Goal: Check status: Check status

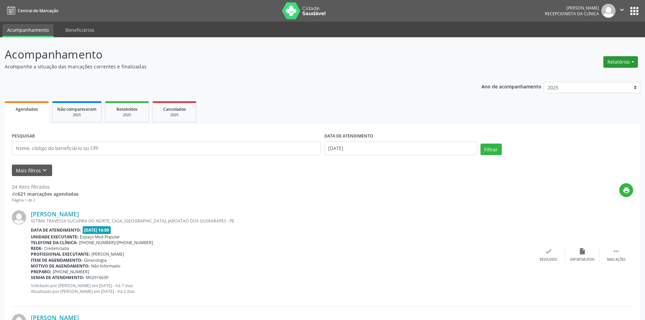
click at [614, 63] on button "Relatórios" at bounding box center [620, 62] width 35 height 12
click at [592, 75] on link "Agendamentos" at bounding box center [601, 76] width 73 height 9
select select "8"
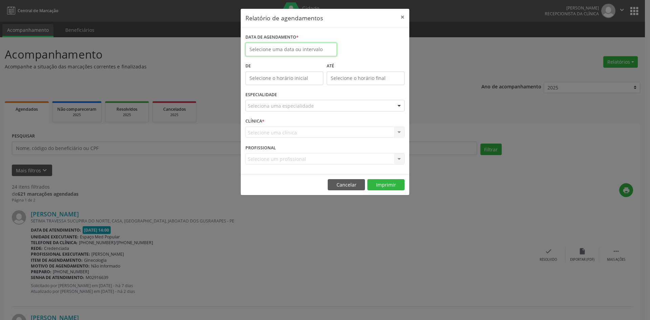
click at [323, 46] on input "text" at bounding box center [290, 50] width 91 height 14
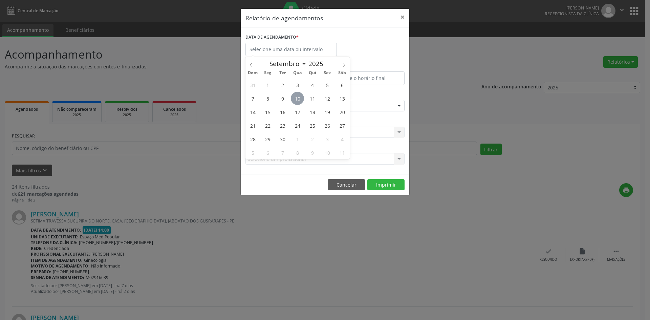
click at [296, 97] on span "10" at bounding box center [297, 98] width 13 height 13
type input "[DATE]"
click at [296, 97] on span "10" at bounding box center [297, 98] width 13 height 13
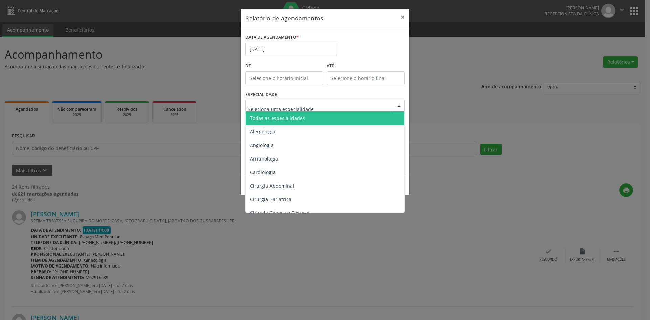
click at [296, 119] on span "Todas as especialidades" at bounding box center [277, 118] width 55 height 6
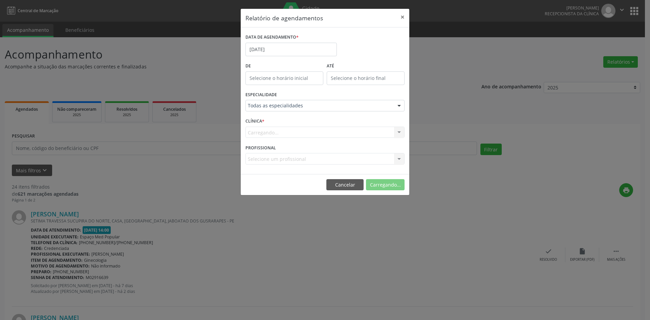
click at [300, 130] on div "Carregando... Nenhum resultado encontrado para: " " Não há nenhuma opção para s…" at bounding box center [324, 133] width 159 height 12
click at [308, 159] on div at bounding box center [324, 159] width 159 height 12
click at [308, 159] on input "text" at bounding box center [319, 162] width 143 height 14
click at [375, 181] on button "Imprimir" at bounding box center [385, 185] width 37 height 12
